Goal: Transaction & Acquisition: Purchase product/service

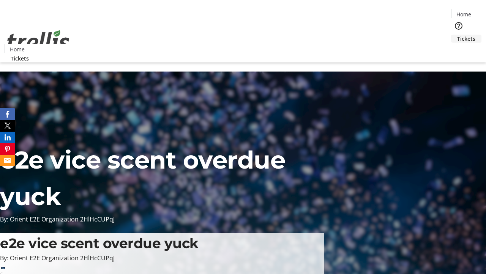
click at [457, 35] on span "Tickets" at bounding box center [466, 39] width 18 height 8
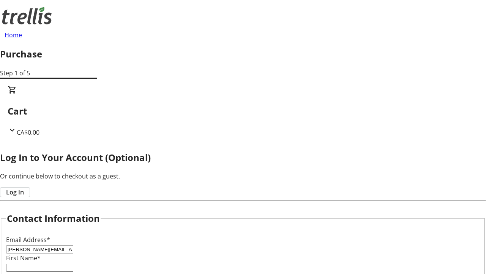
type input "[PERSON_NAME][EMAIL_ADDRESS][DOMAIN_NAME]"
type input "[PERSON_NAME]"
